Goal: Task Accomplishment & Management: Manage account settings

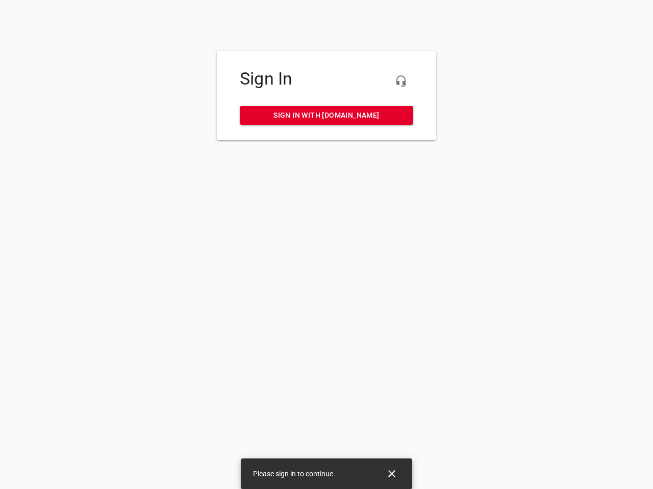
click at [401, 81] on icon "button" at bounding box center [401, 81] width 12 height 12
click at [392, 474] on icon "Close" at bounding box center [391, 474] width 7 height 7
